Goal: Transaction & Acquisition: Purchase product/service

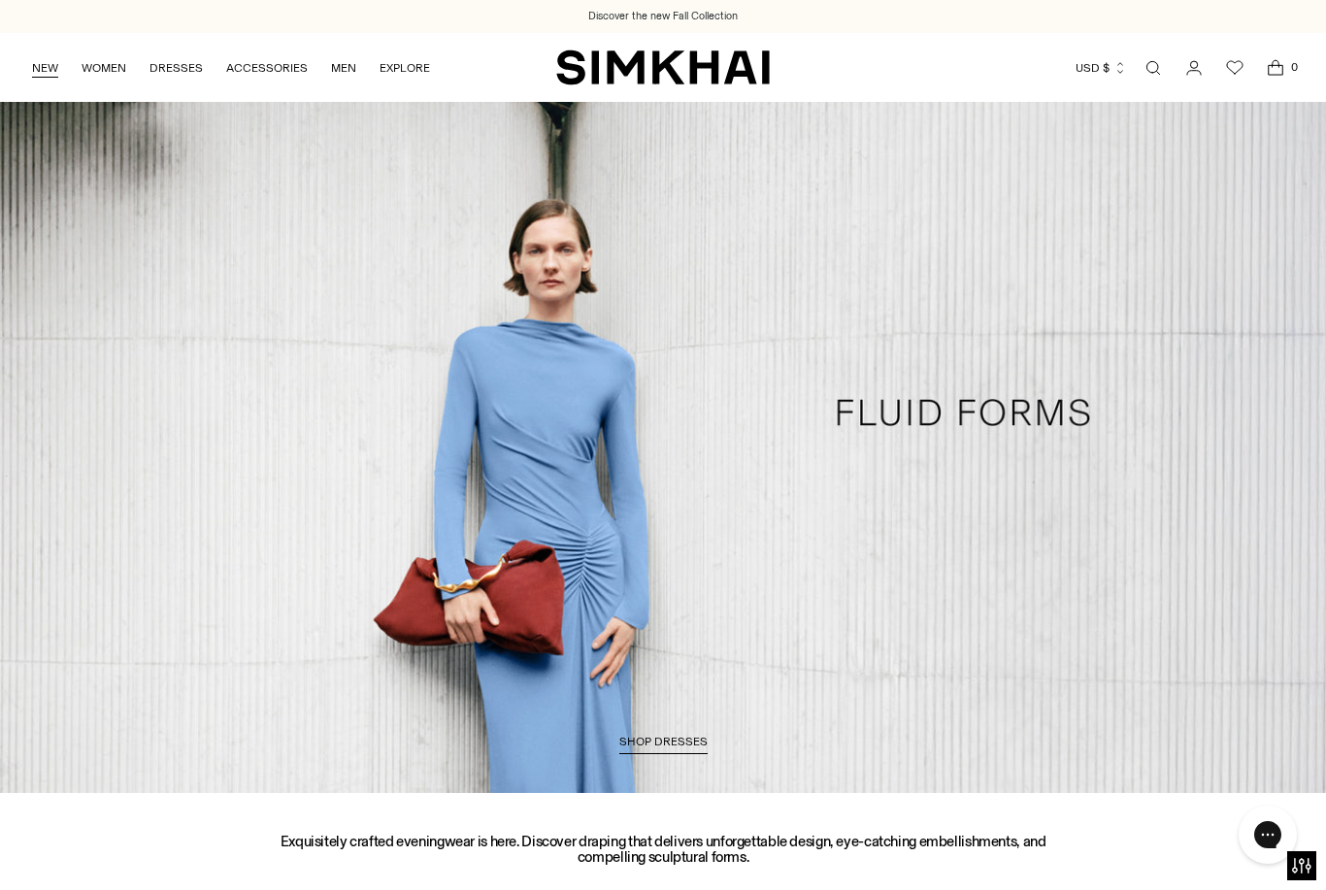
click at [41, 71] on link "NEW" at bounding box center [45, 68] width 26 height 43
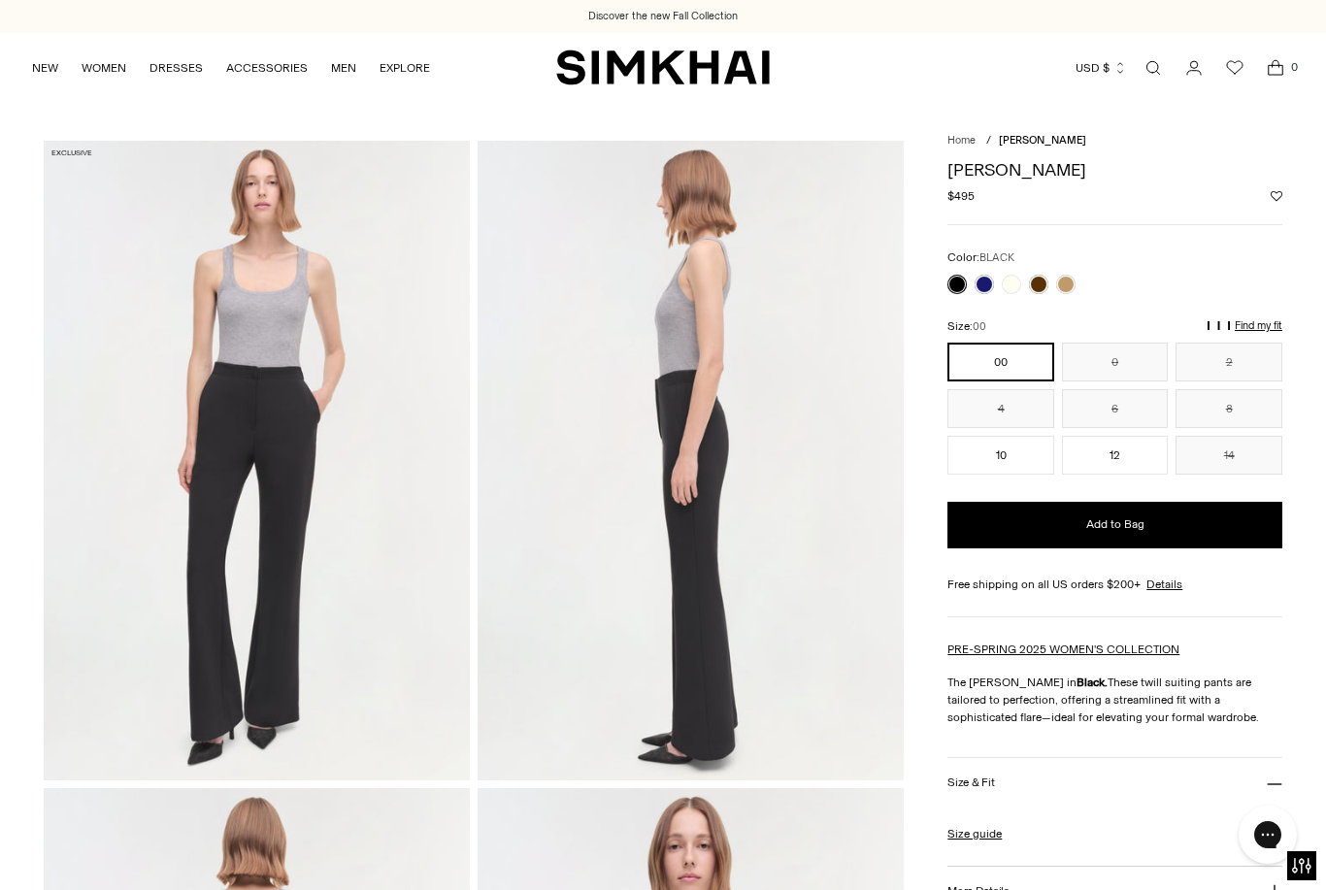
click at [961, 289] on link at bounding box center [957, 284] width 19 height 19
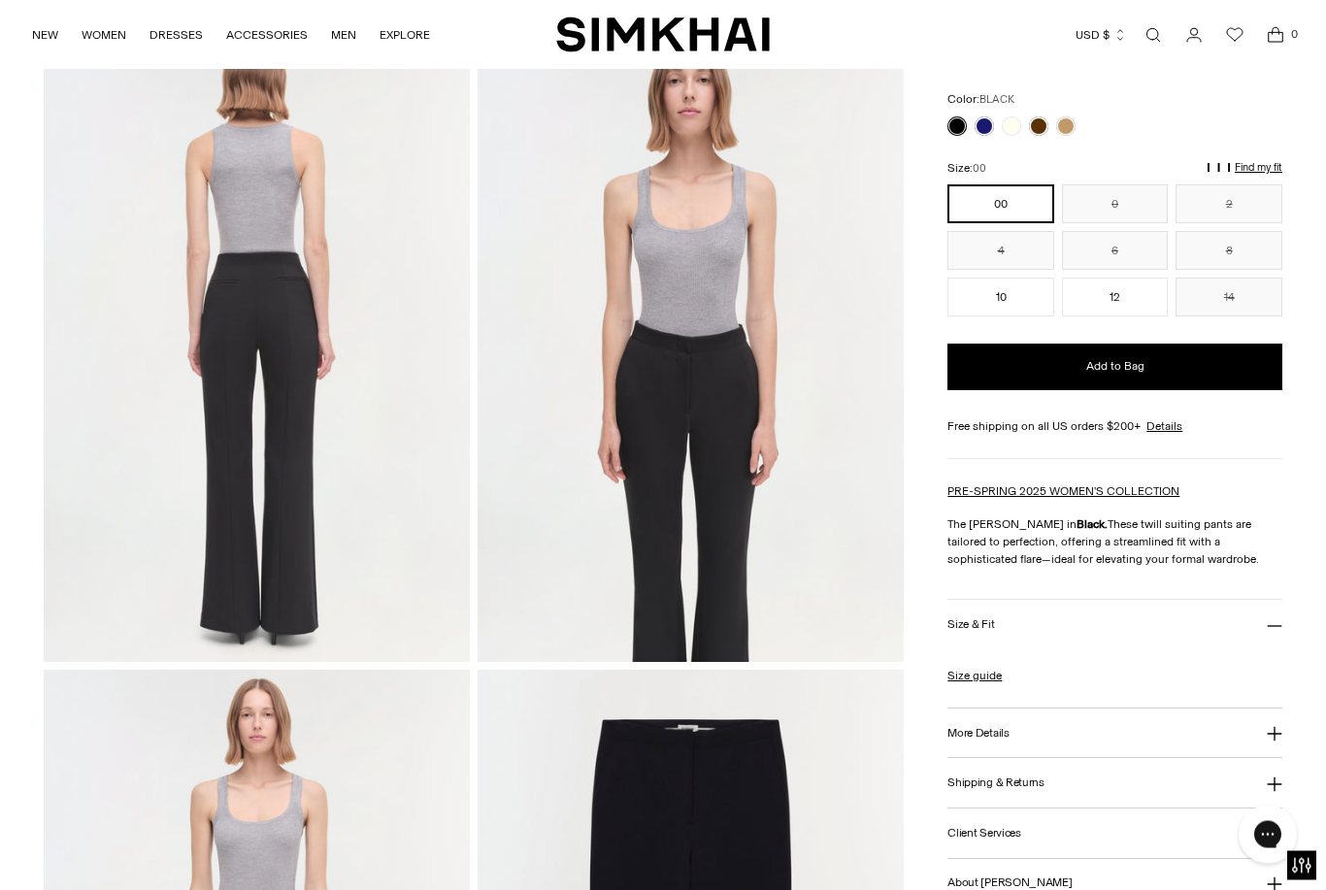
scroll to position [765, 0]
click at [1012, 740] on button "More Details" at bounding box center [1115, 735] width 335 height 50
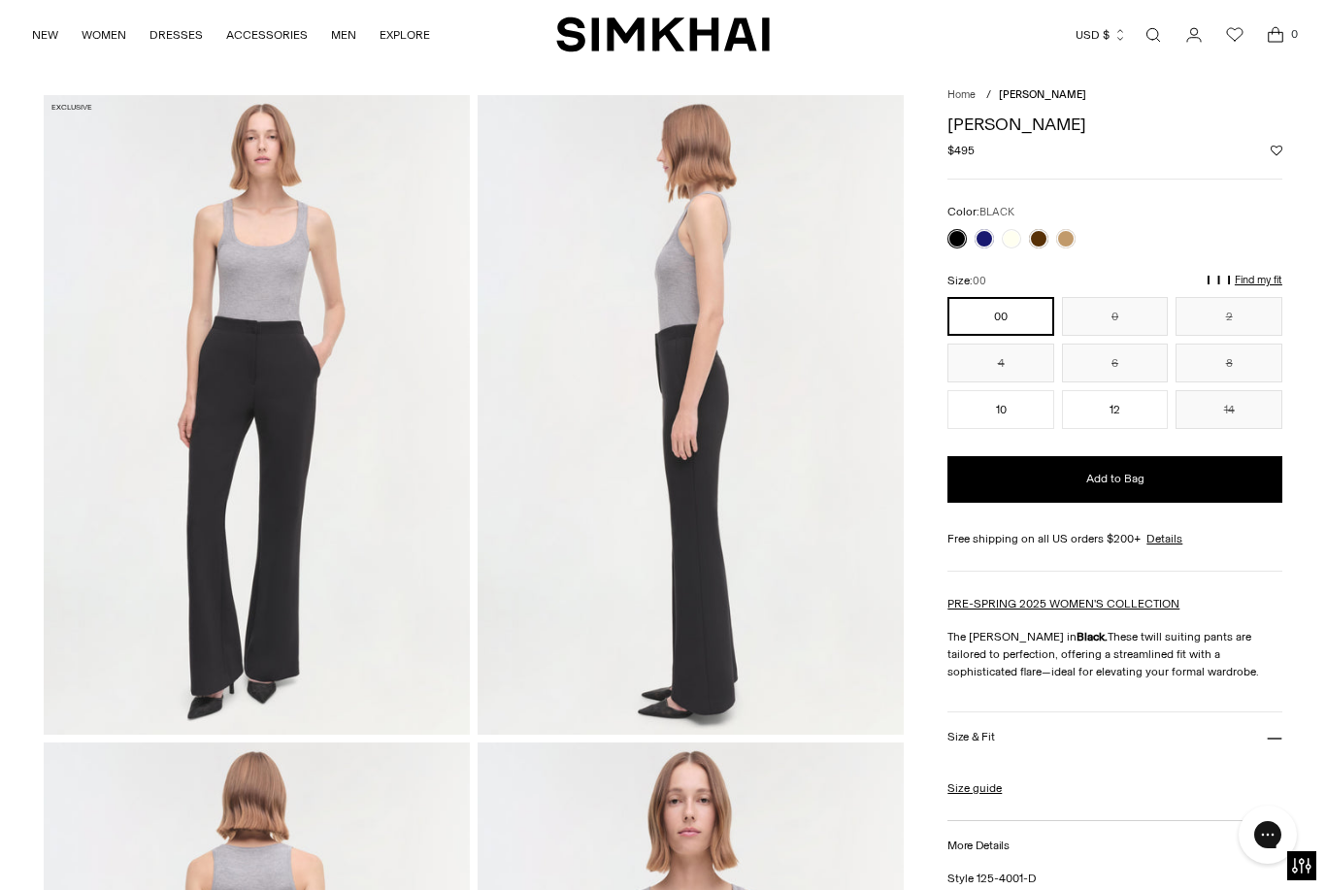
scroll to position [0, 0]
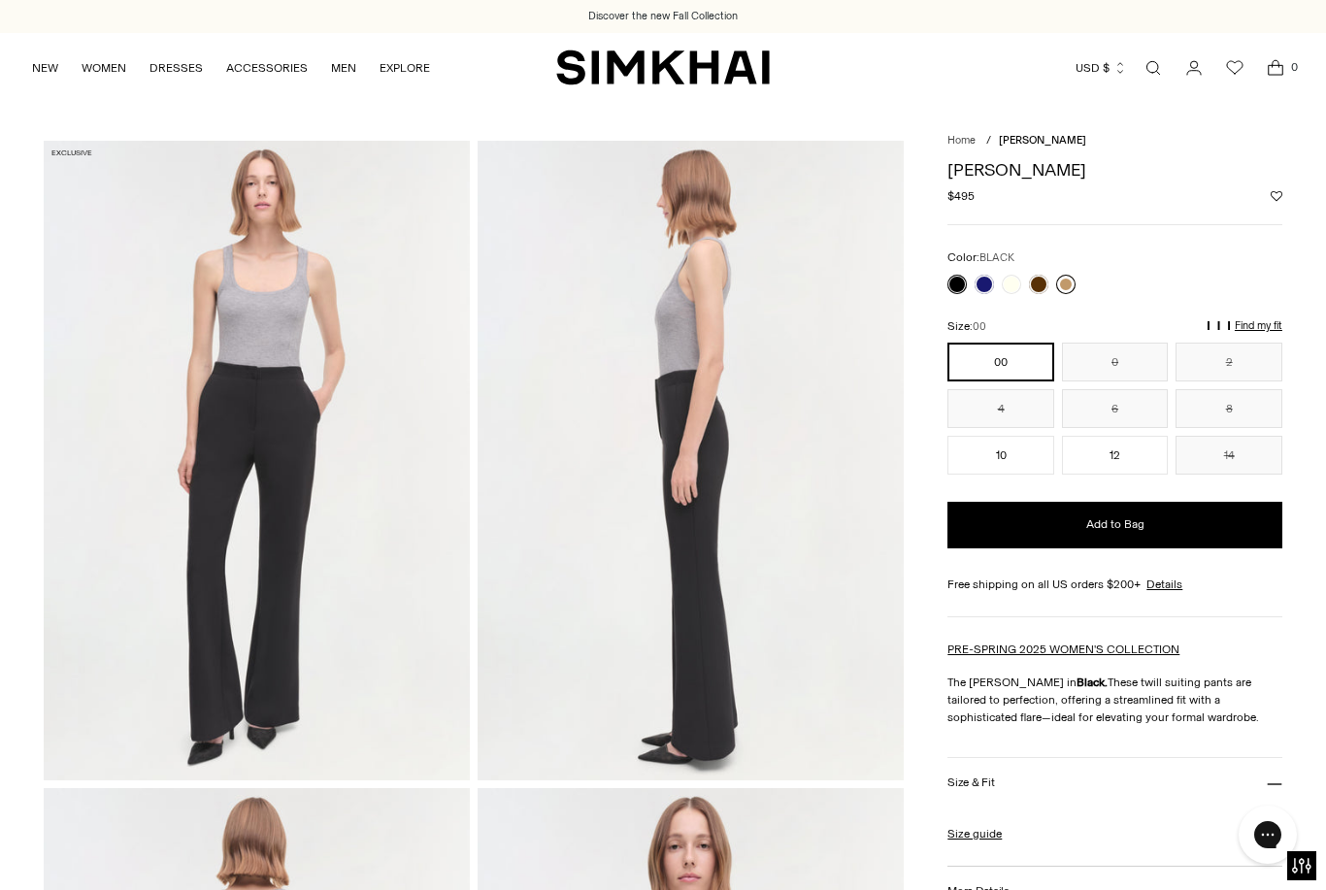
click at [1070, 283] on link at bounding box center [1065, 284] width 19 height 19
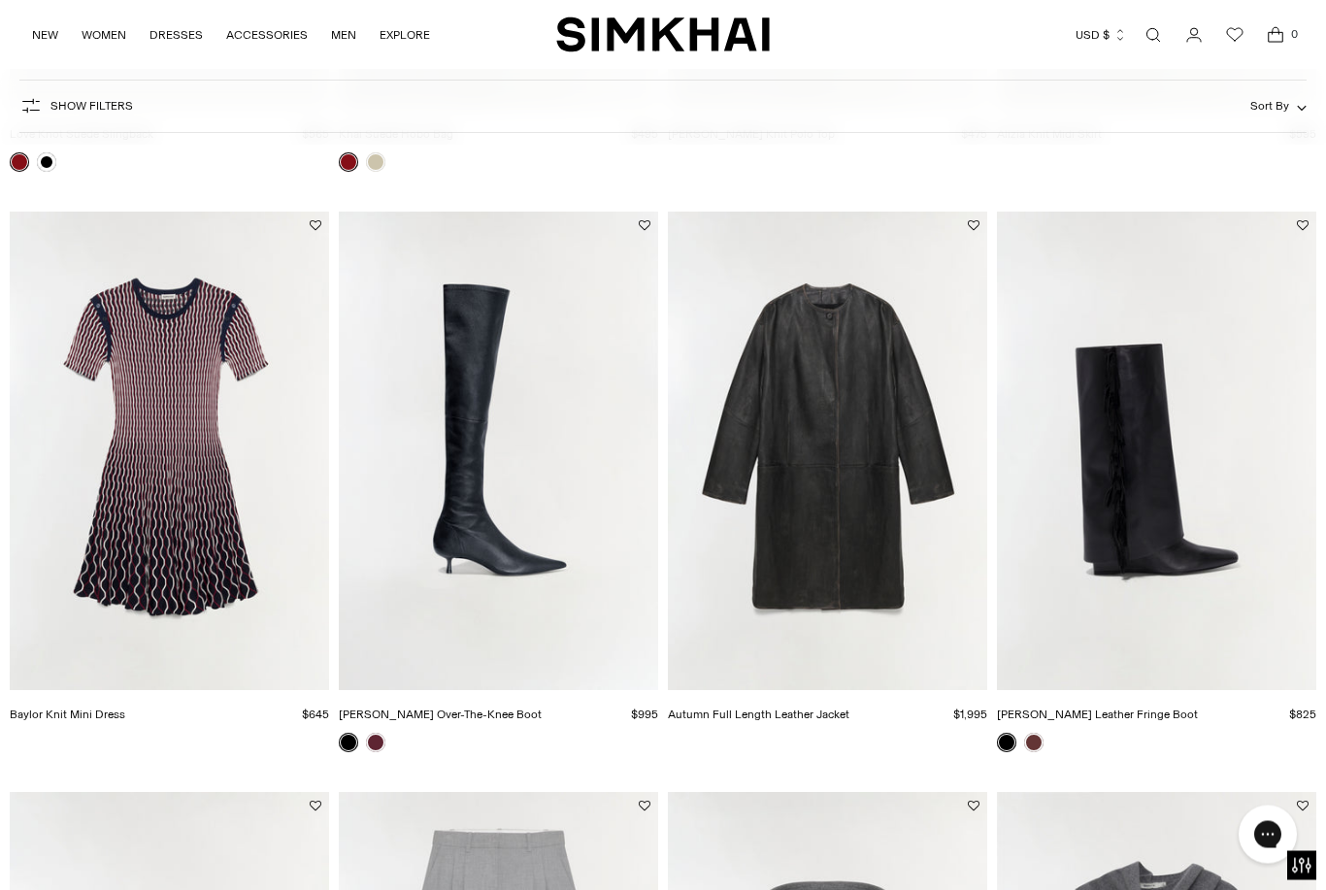
scroll to position [4708, 0]
click at [1034, 751] on link at bounding box center [1033, 742] width 19 height 19
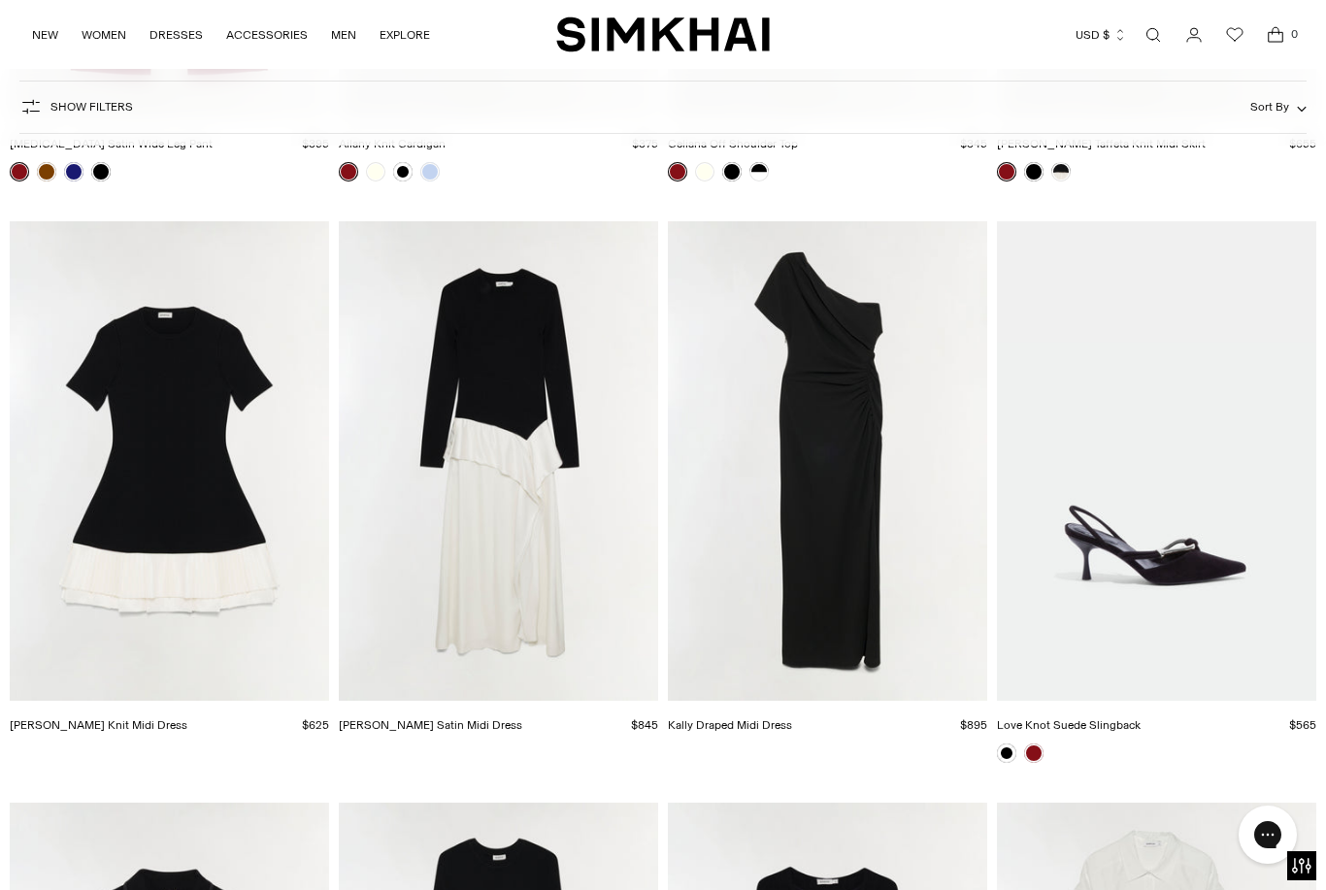
scroll to position [11069, 0]
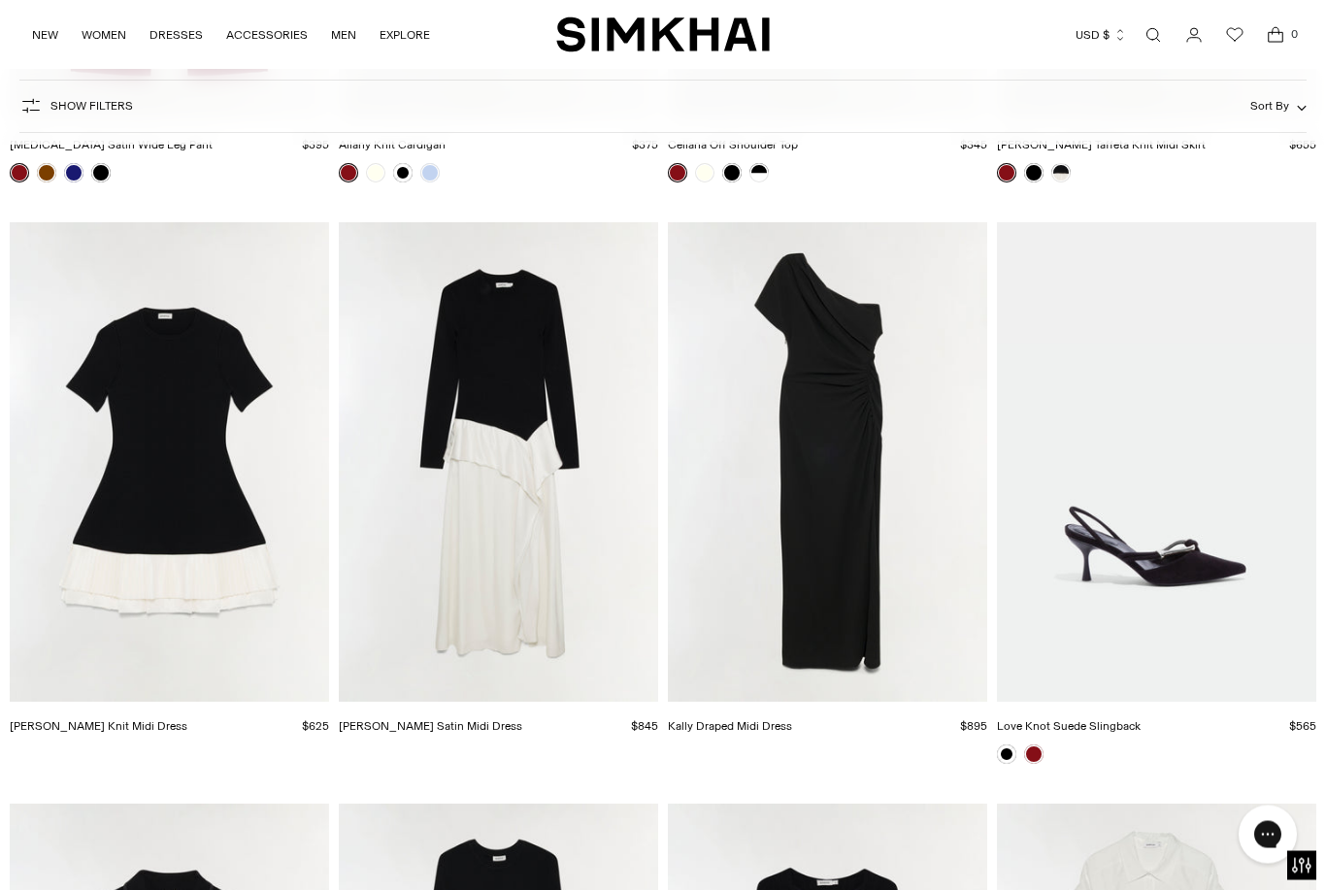
click at [476, 568] on img "Ornella Knit Satin Midi Dress" at bounding box center [498, 463] width 319 height 480
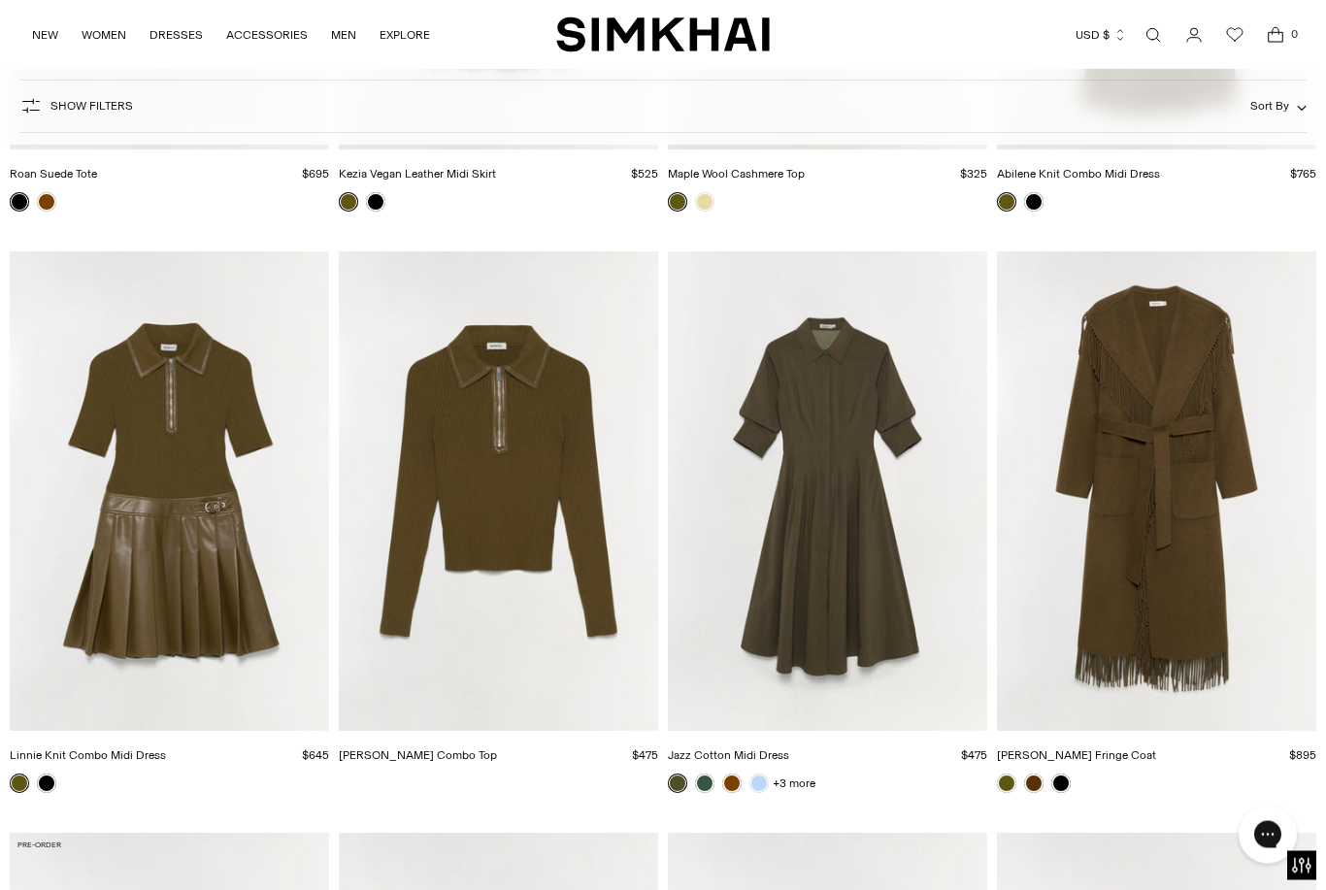
scroll to position [13369, 0]
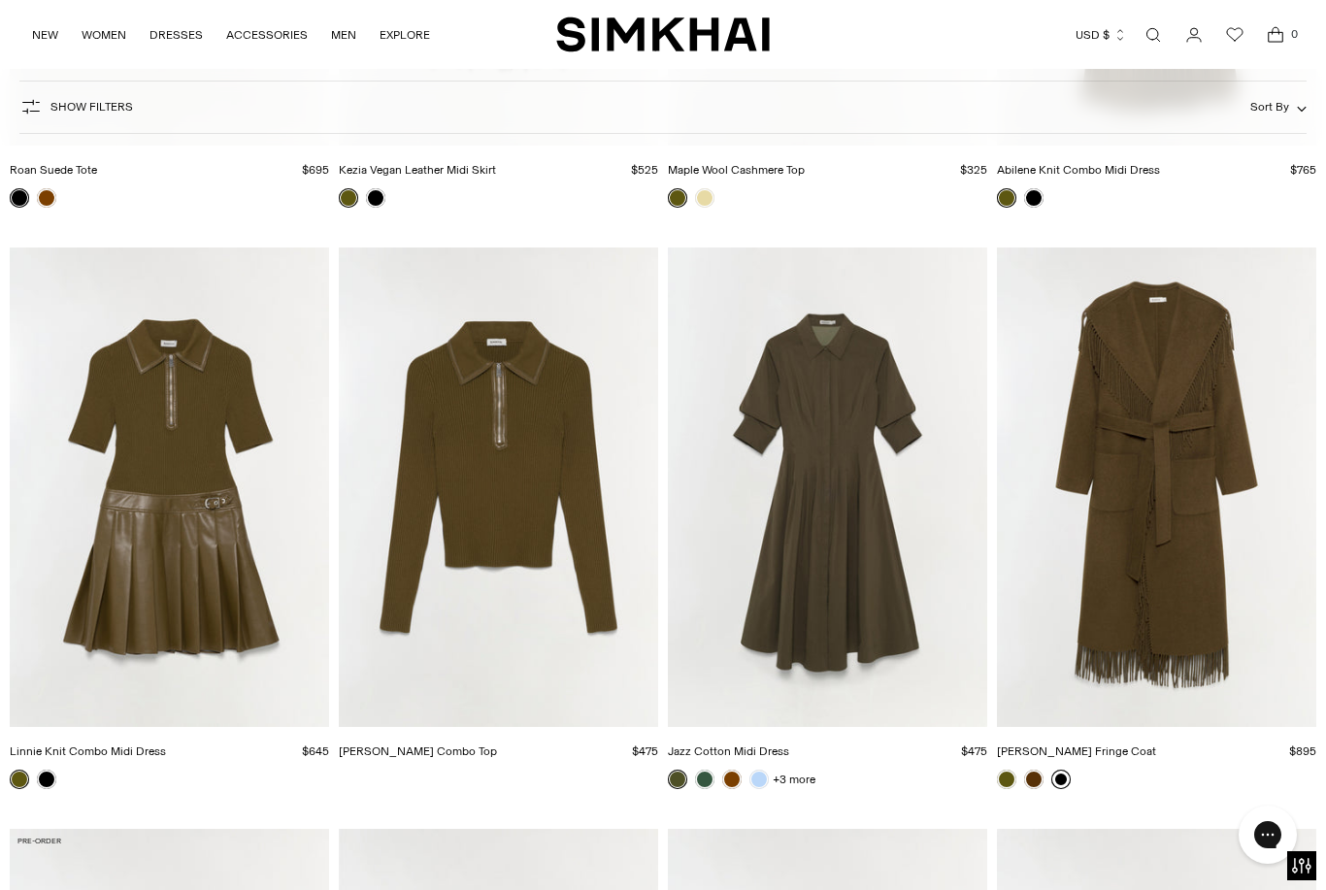
click at [1056, 786] on link at bounding box center [1061, 779] width 19 height 19
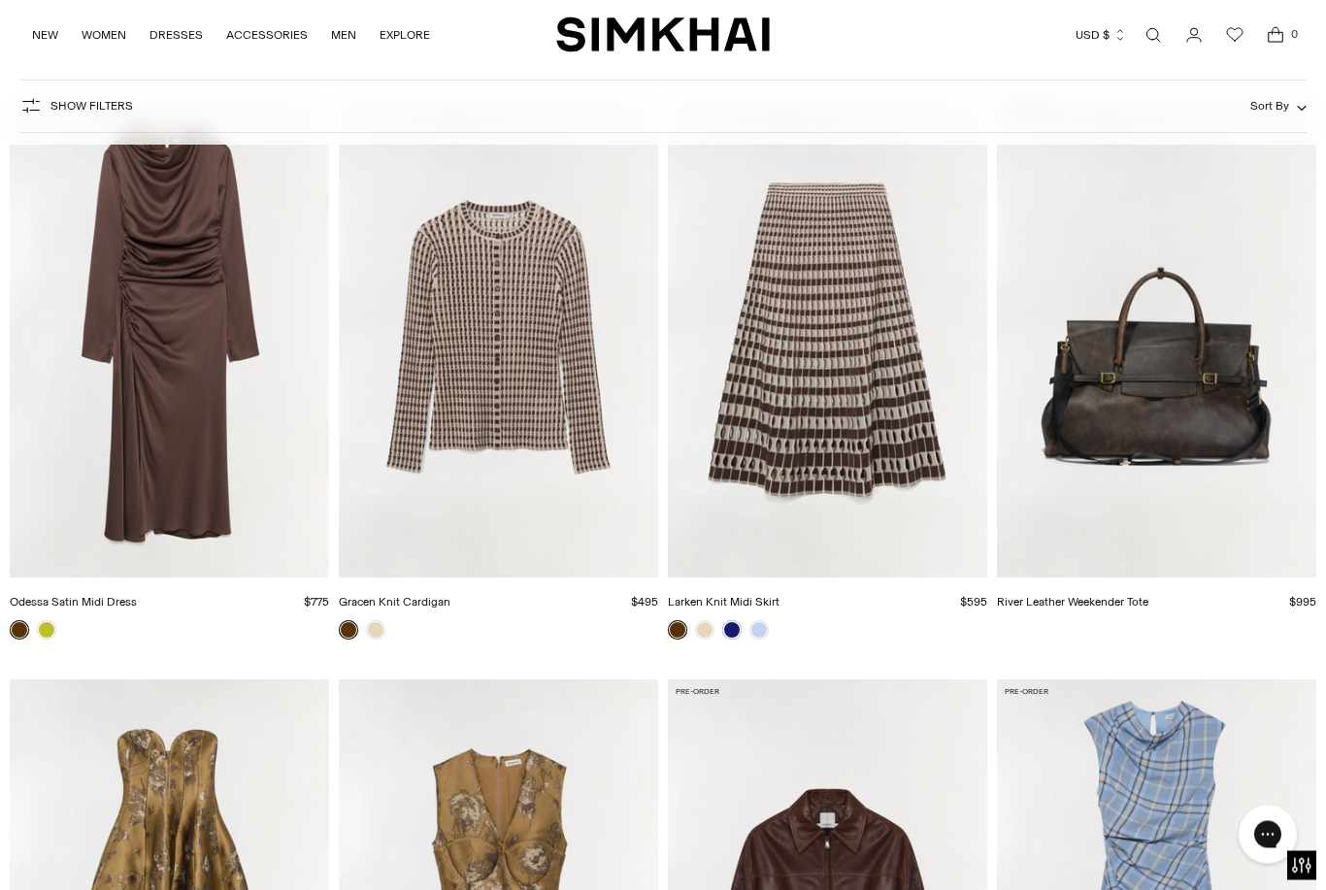
scroll to position [18166, 0]
click at [1068, 478] on img "River Leather Weekender Tote" at bounding box center [1156, 339] width 319 height 480
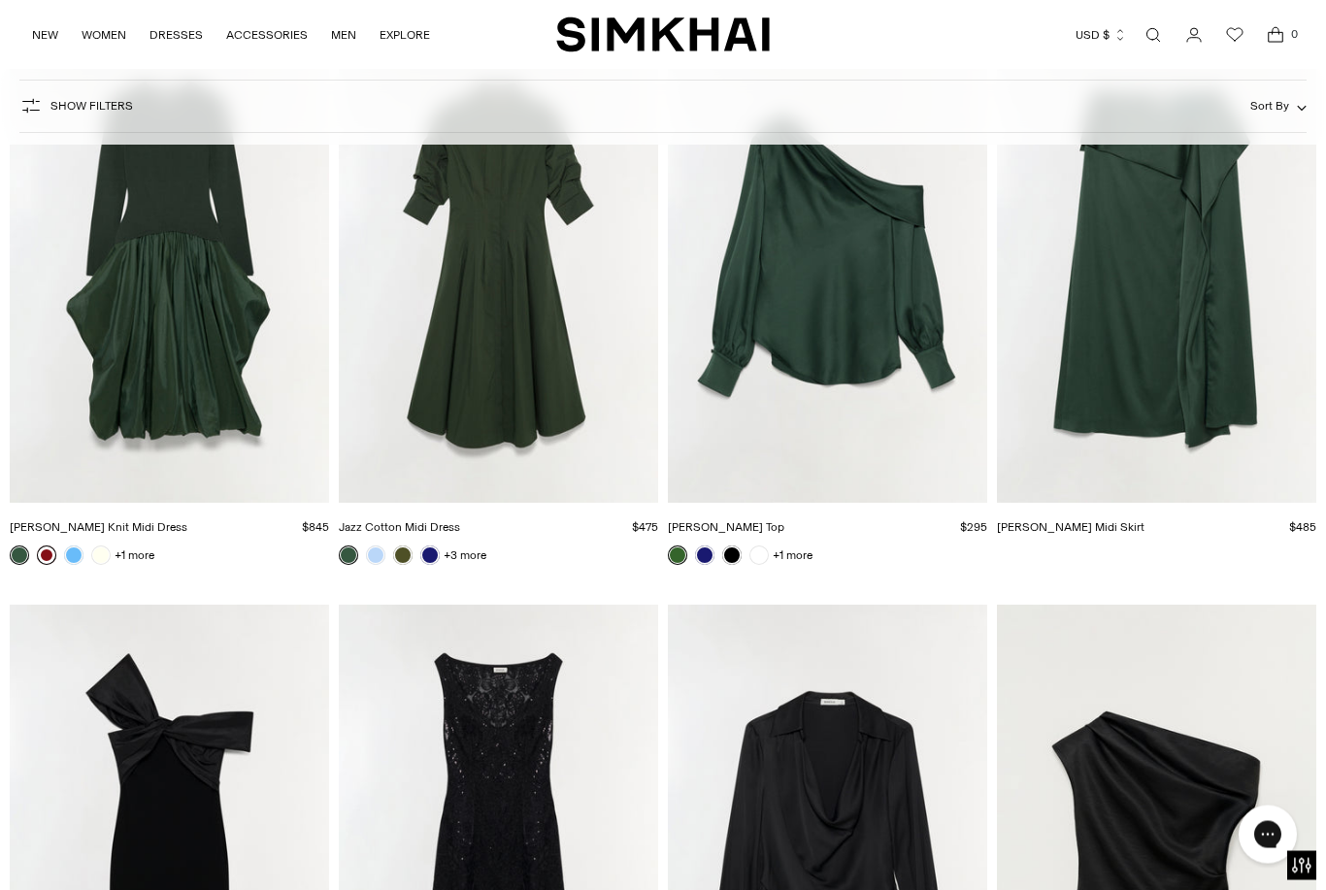
scroll to position [19985, 0]
click at [53, 552] on link at bounding box center [46, 555] width 19 height 19
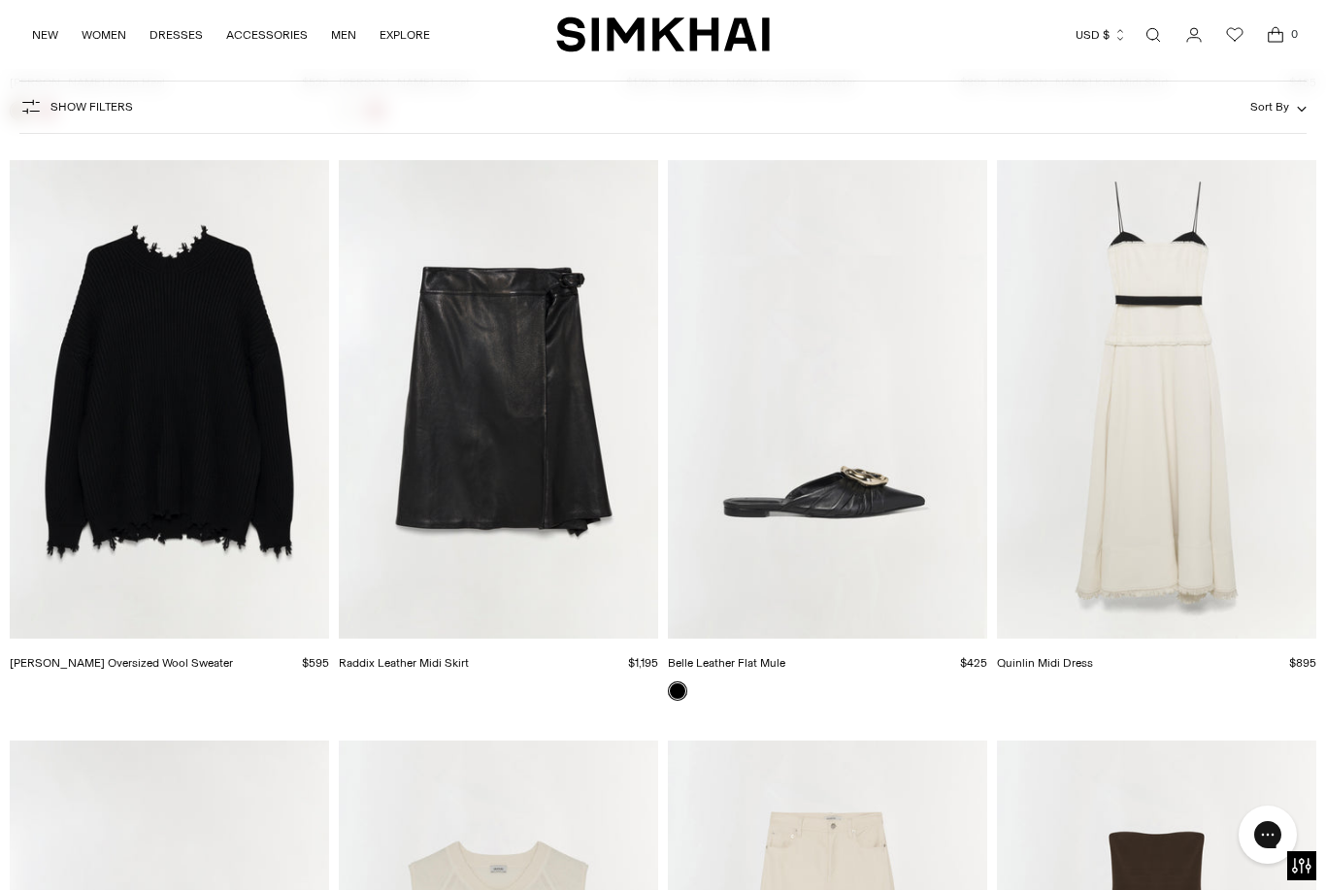
scroll to position [22153, 0]
click at [107, 438] on img "Willa Oversized Wool Sweater" at bounding box center [169, 401] width 319 height 480
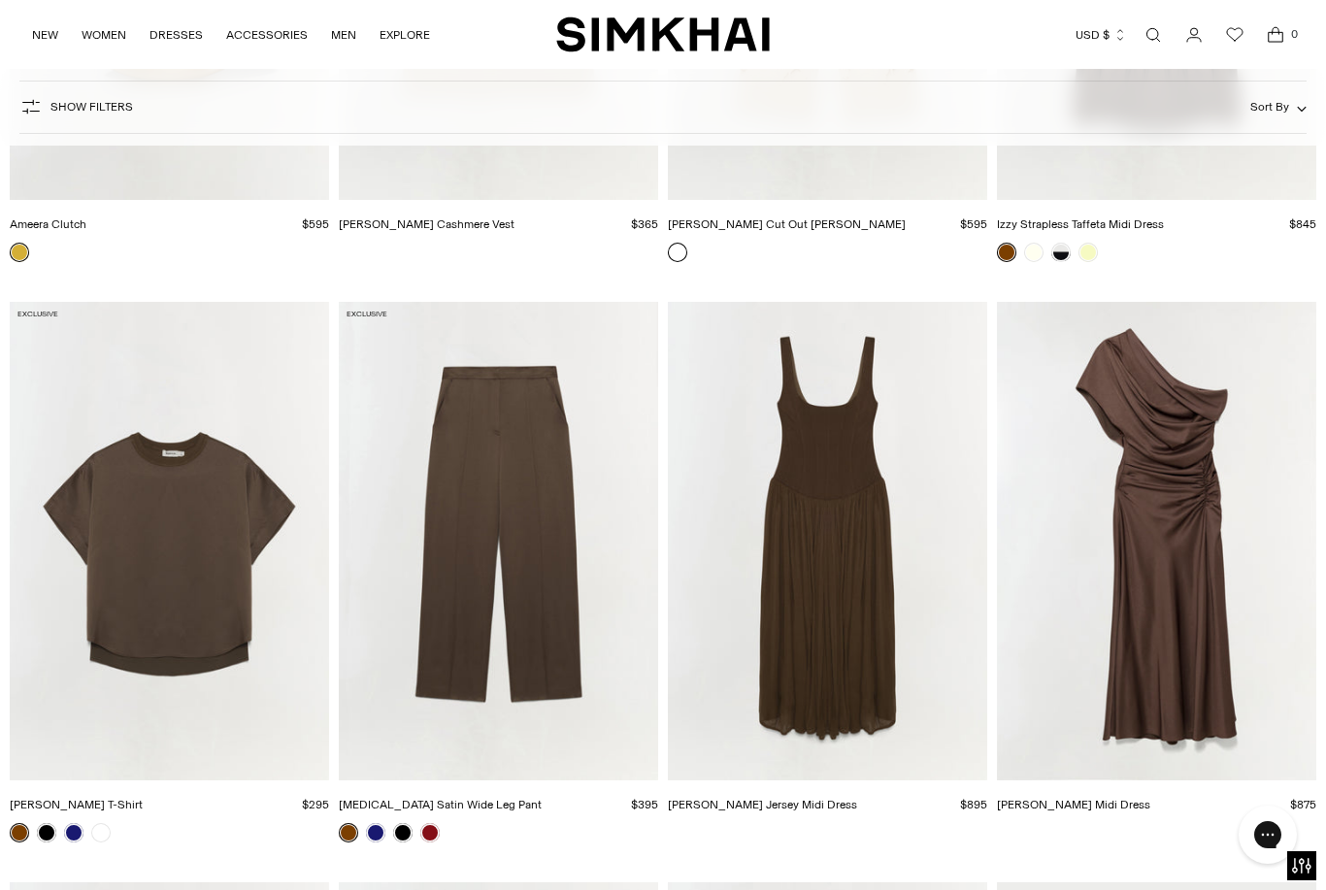
scroll to position [23175, 0]
click at [1097, 652] on img "Joanna Satin Midi Dress" at bounding box center [1156, 541] width 319 height 480
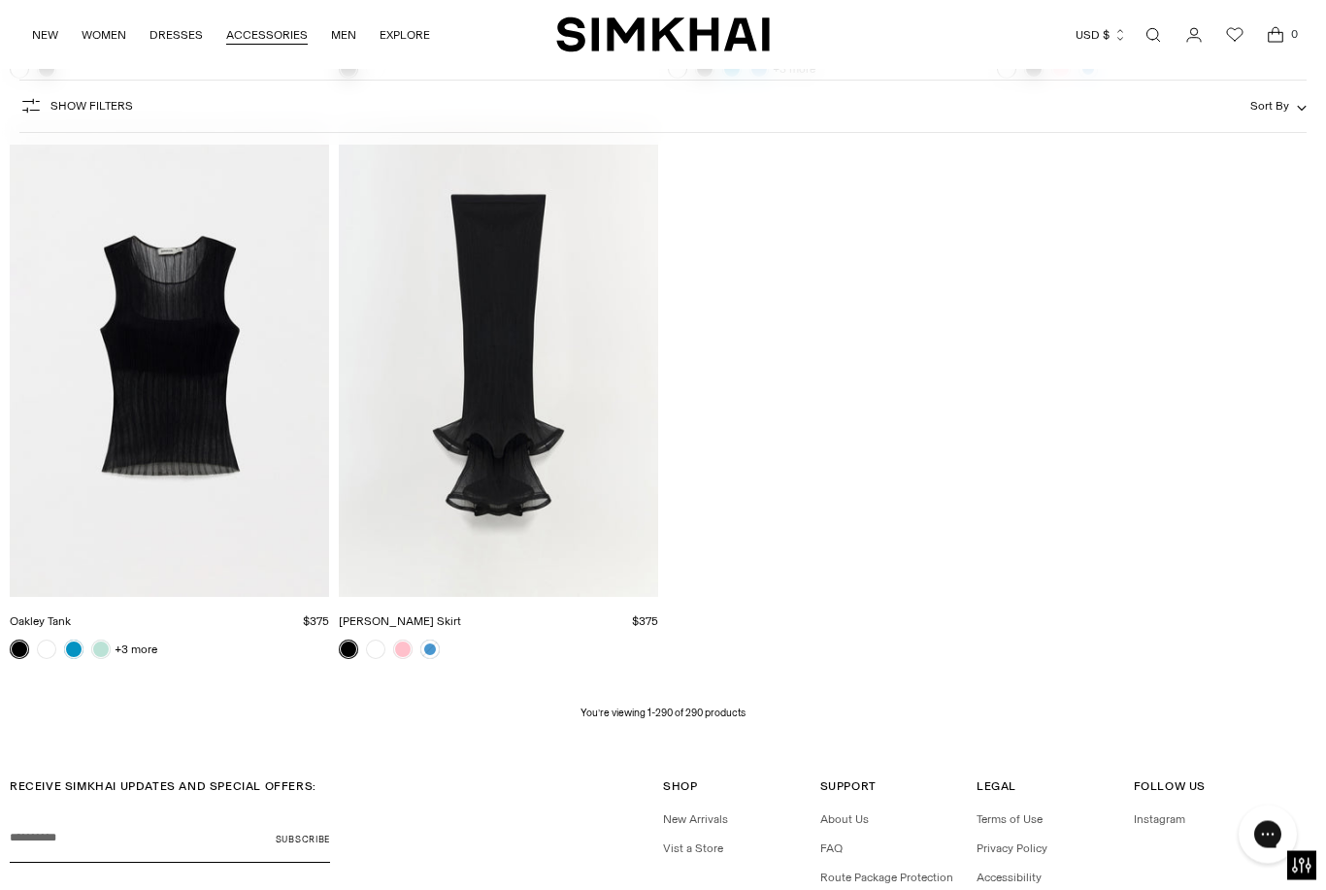
scroll to position [41934, 0]
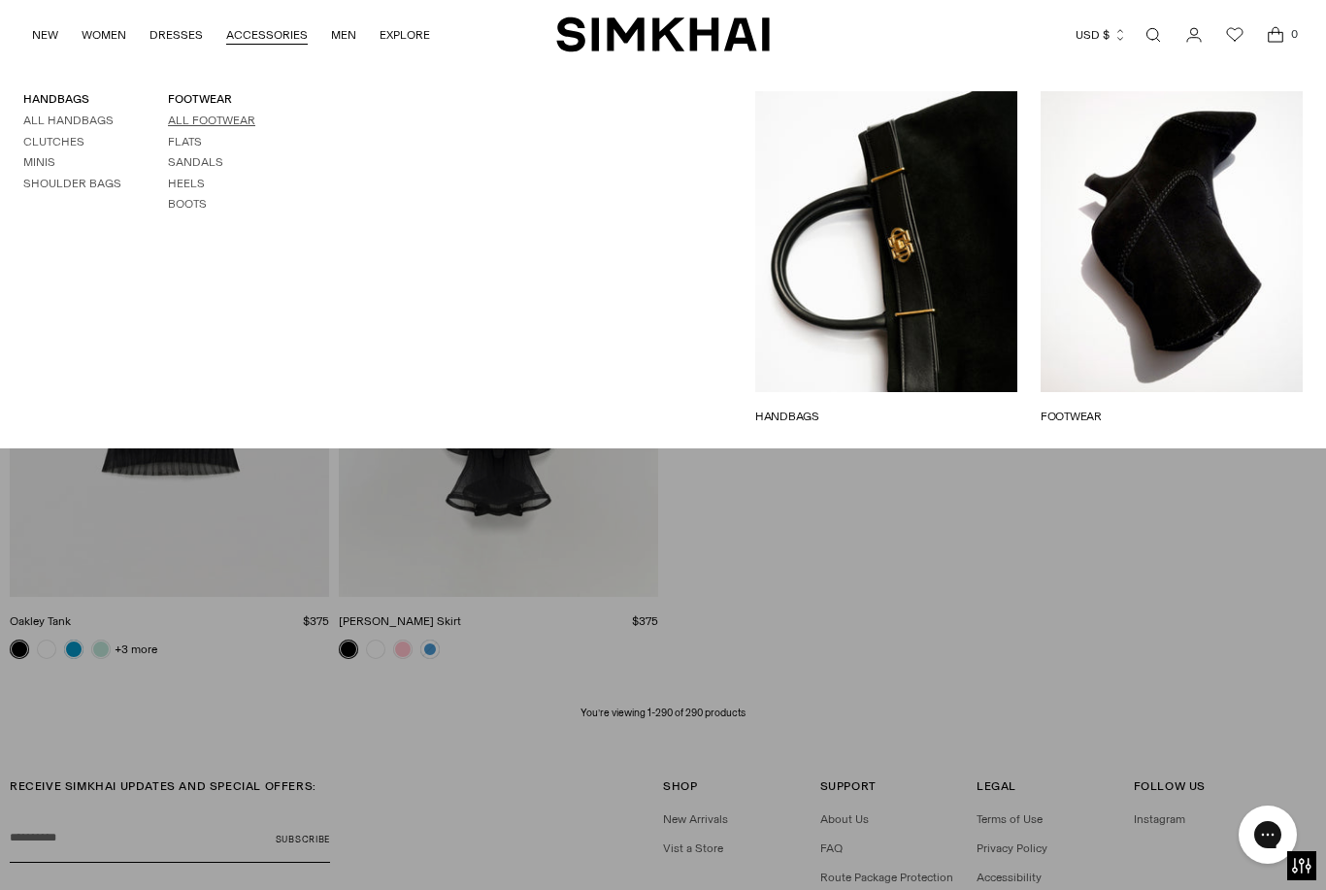
click at [217, 123] on link "All Footwear" at bounding box center [211, 121] width 87 height 14
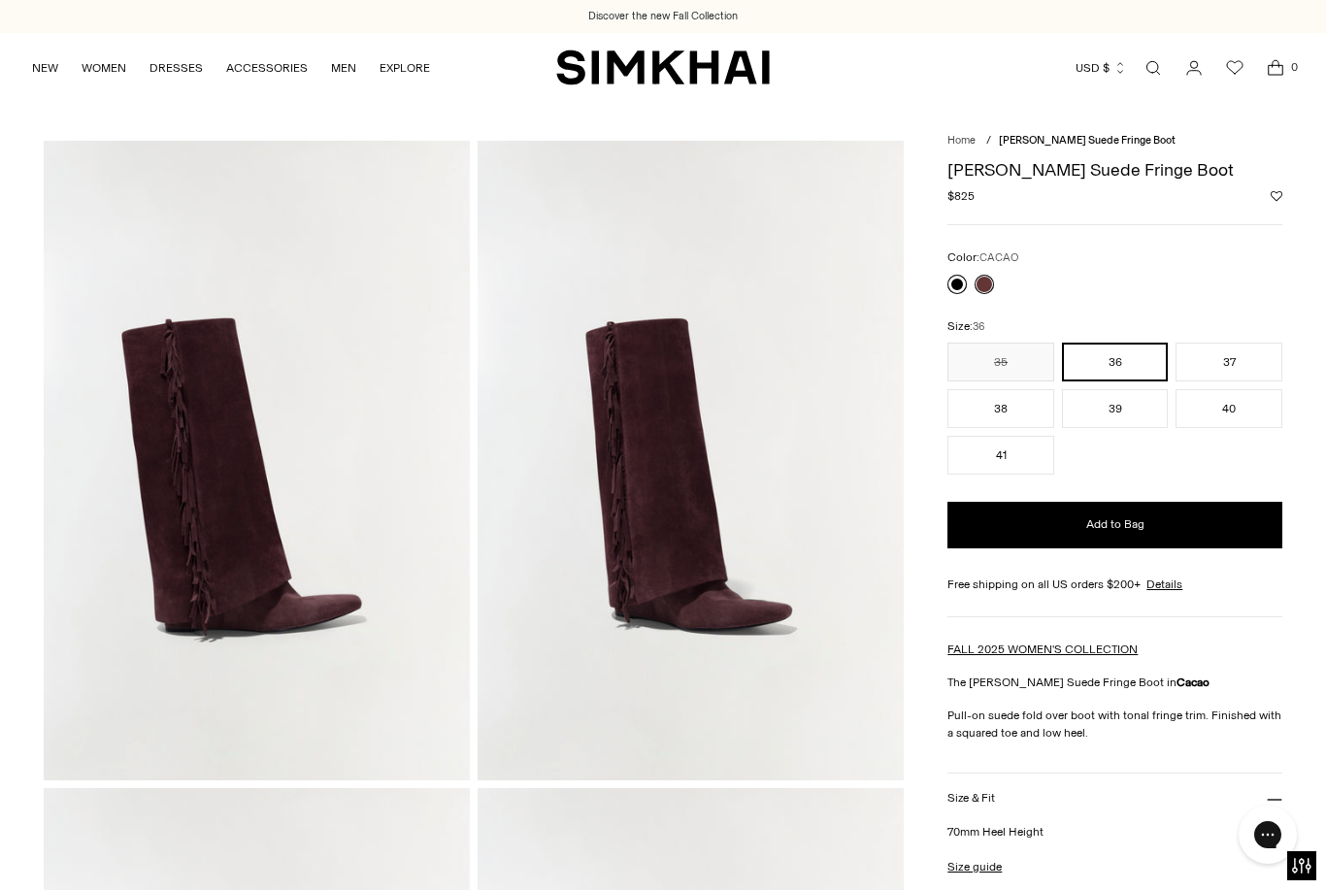
click at [953, 284] on link at bounding box center [957, 284] width 19 height 19
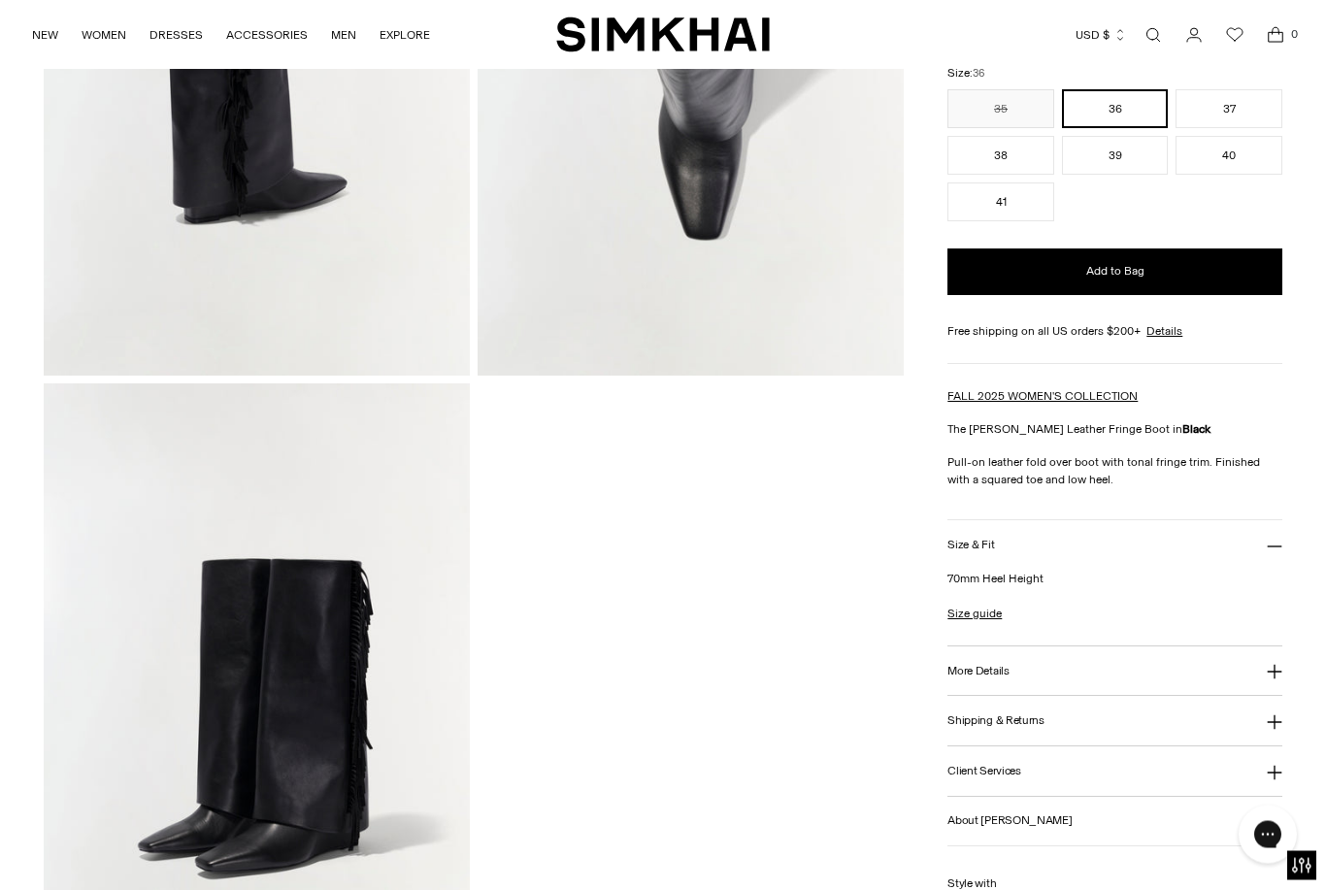
scroll to position [1036, 0]
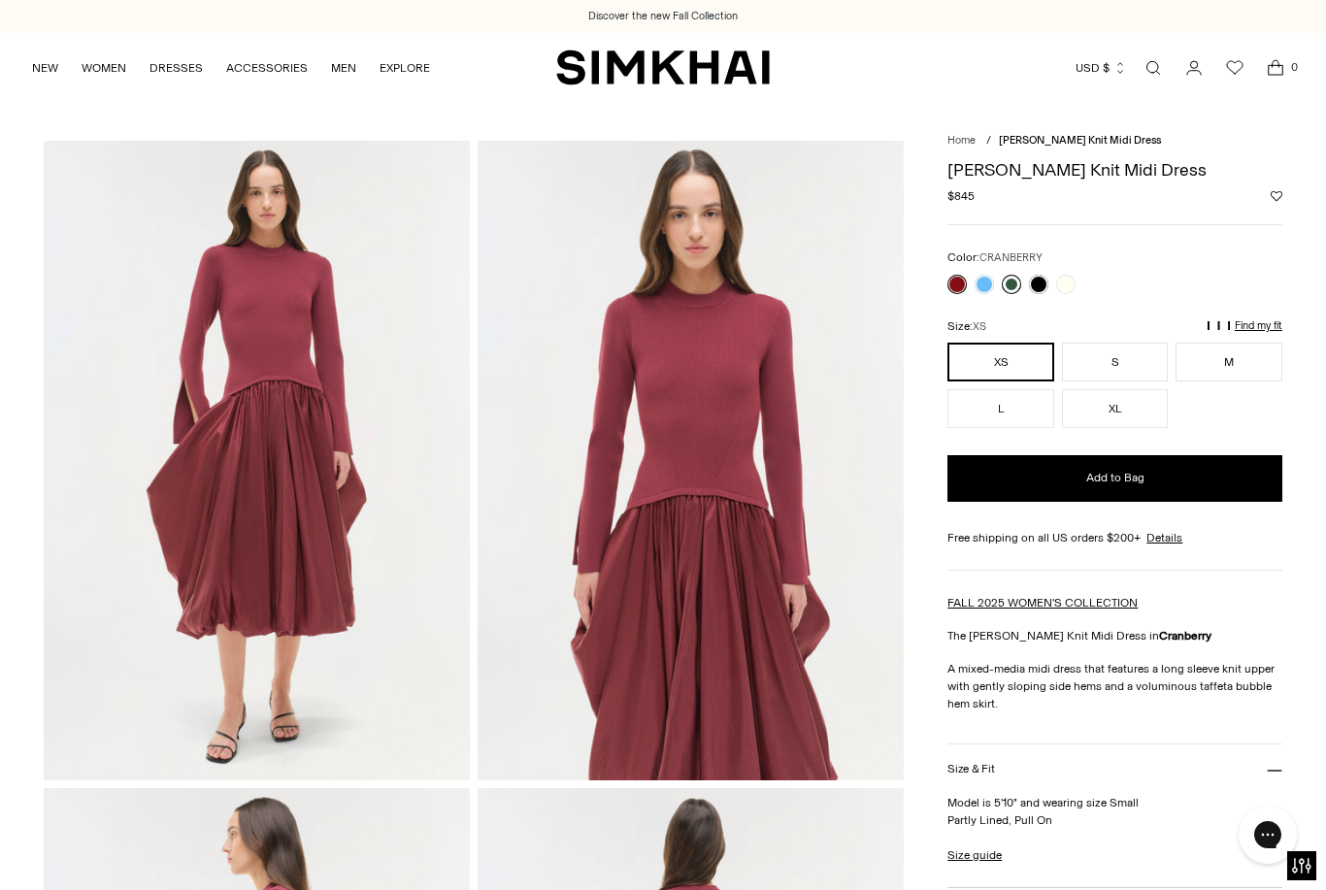
click at [1009, 290] on link at bounding box center [1011, 284] width 19 height 19
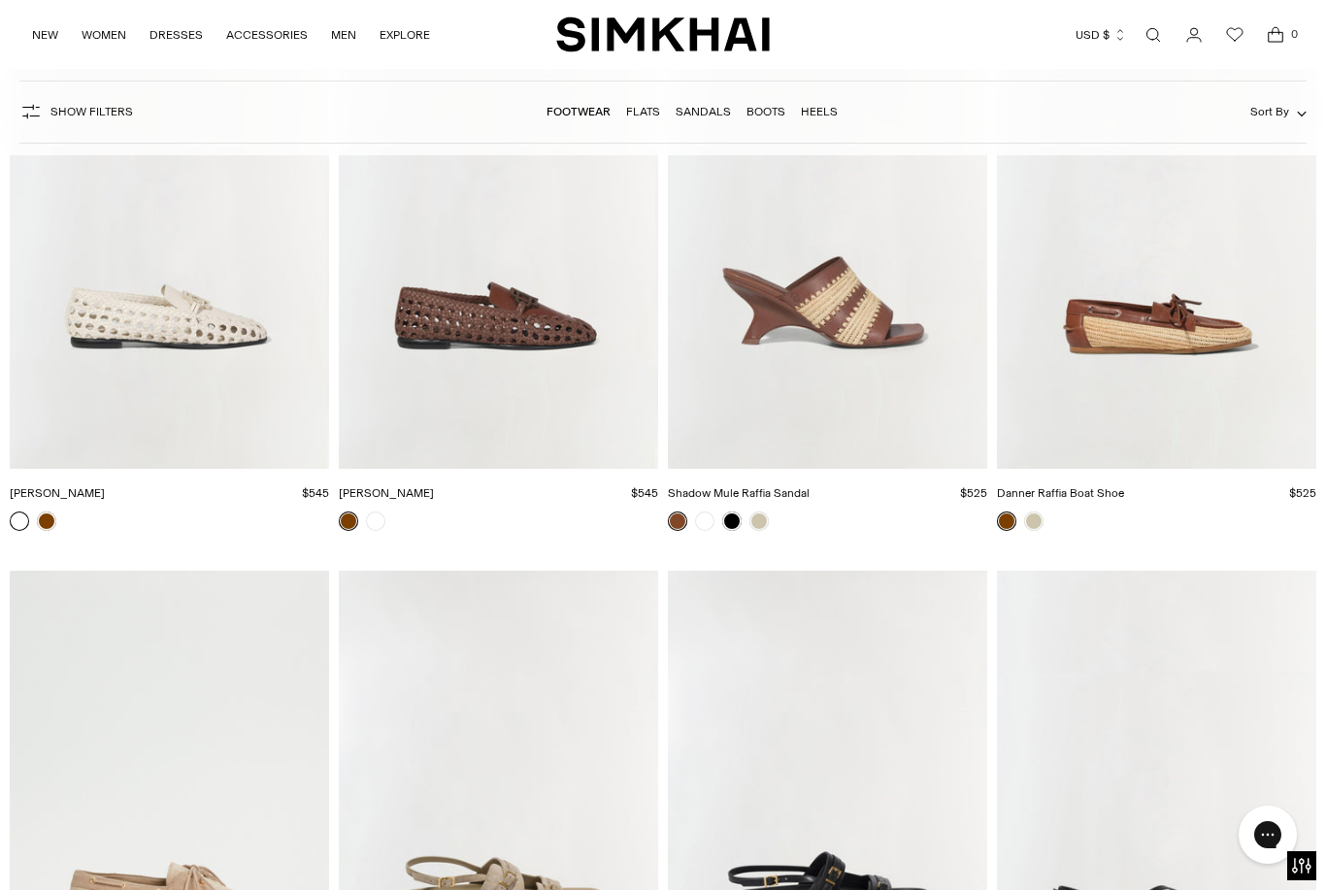
scroll to position [4957, 0]
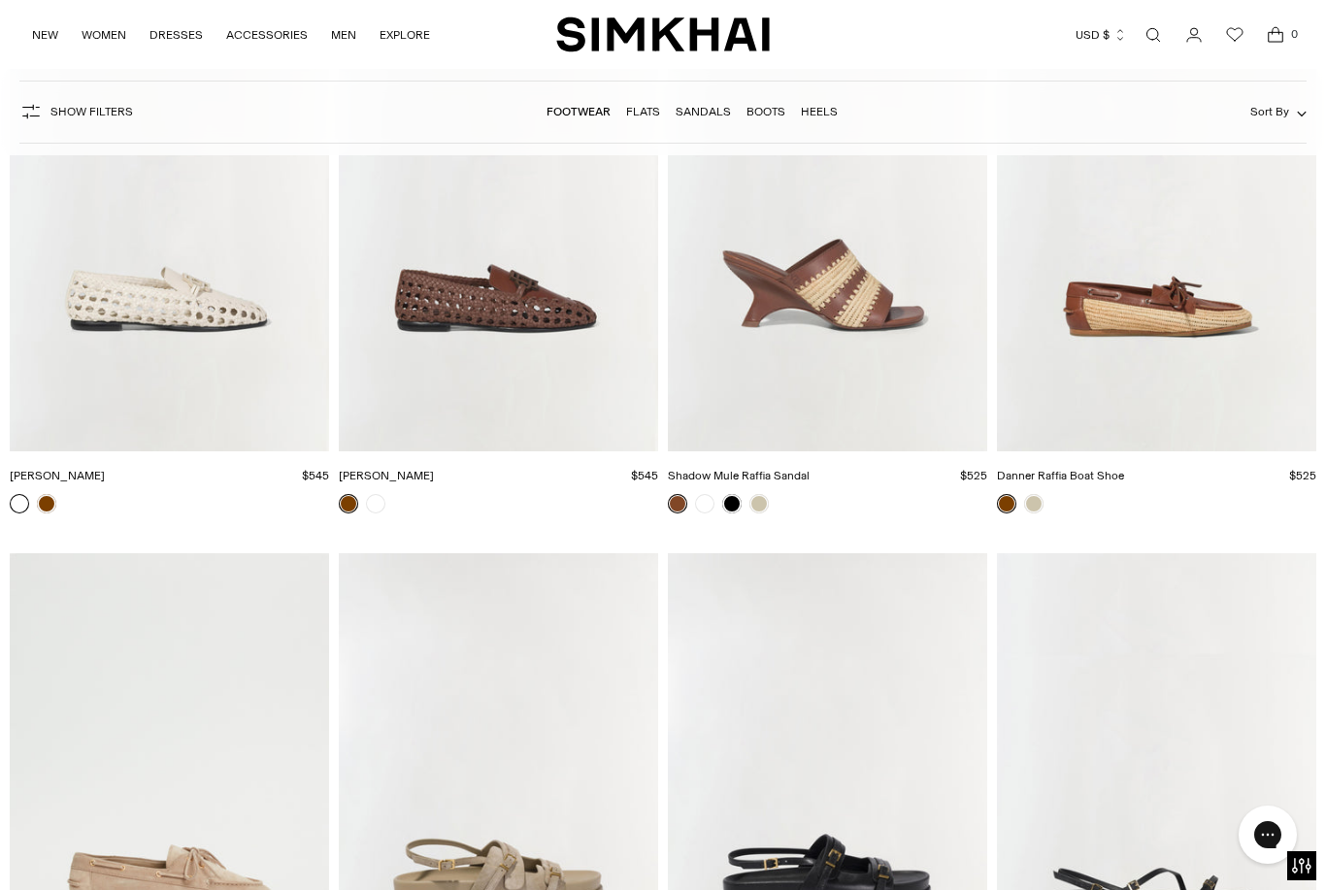
click at [1114, 657] on img "Carey Leather Flat Sandal" at bounding box center [1156, 793] width 319 height 480
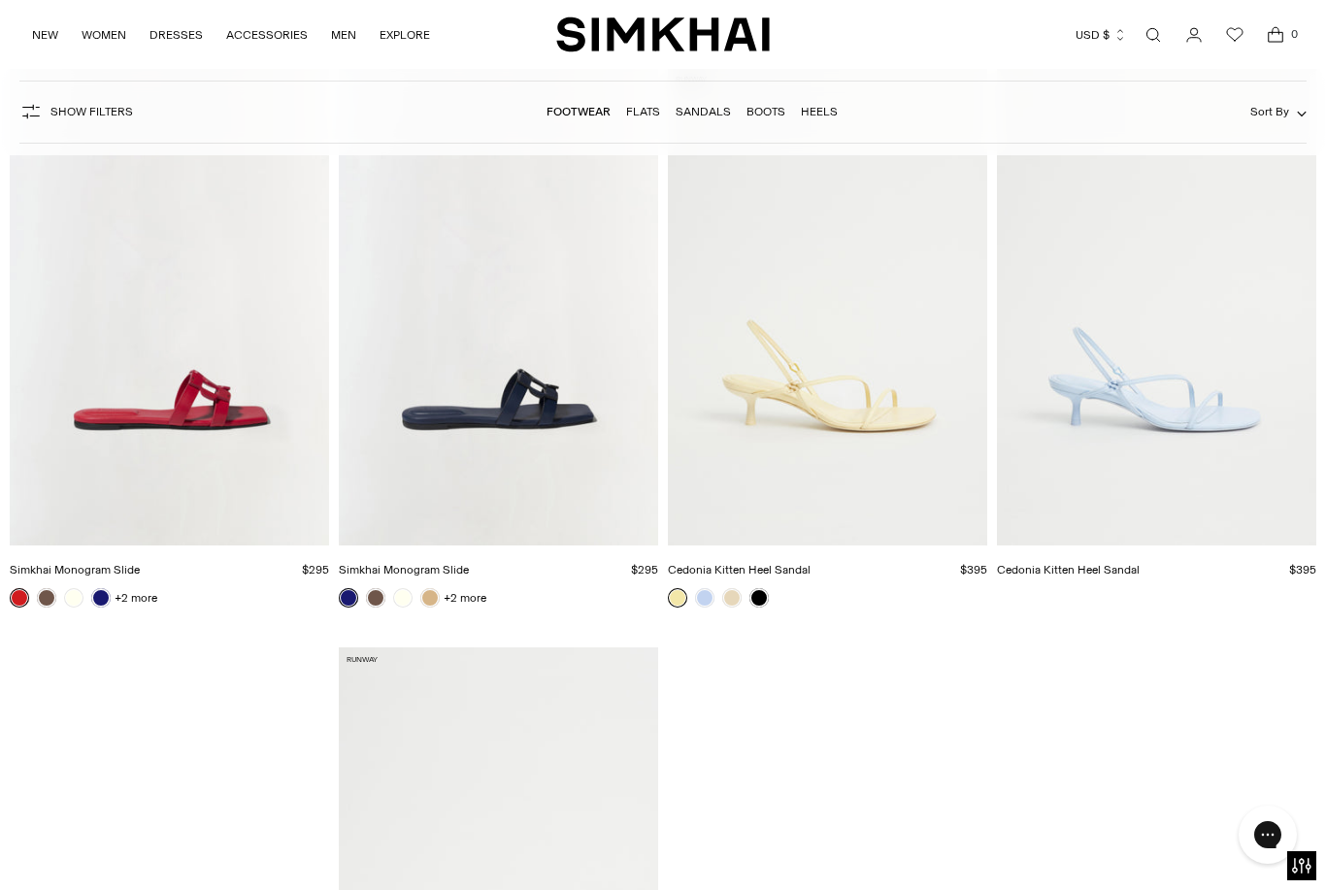
scroll to position [8309, 0]
